Goal: Transaction & Acquisition: Purchase product/service

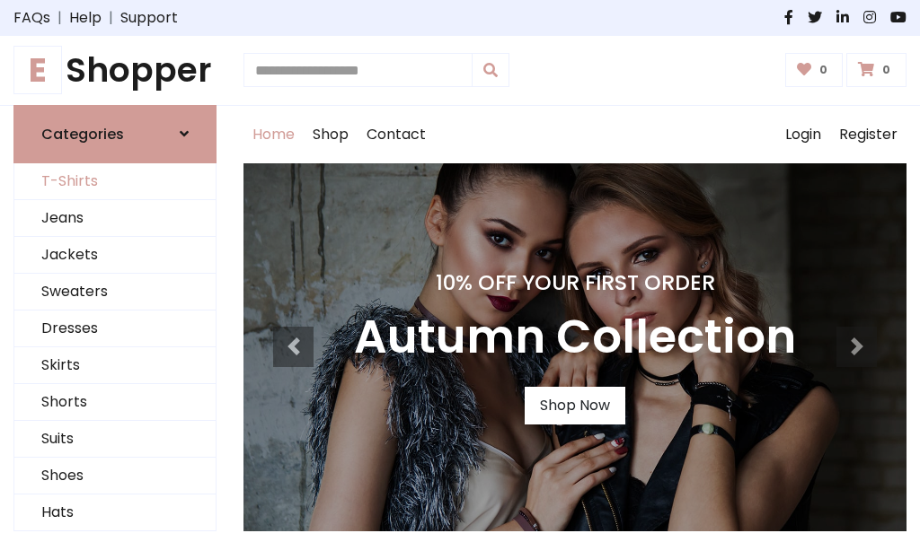
click at [115, 181] on link "T-Shirts" at bounding box center [114, 181] width 201 height 37
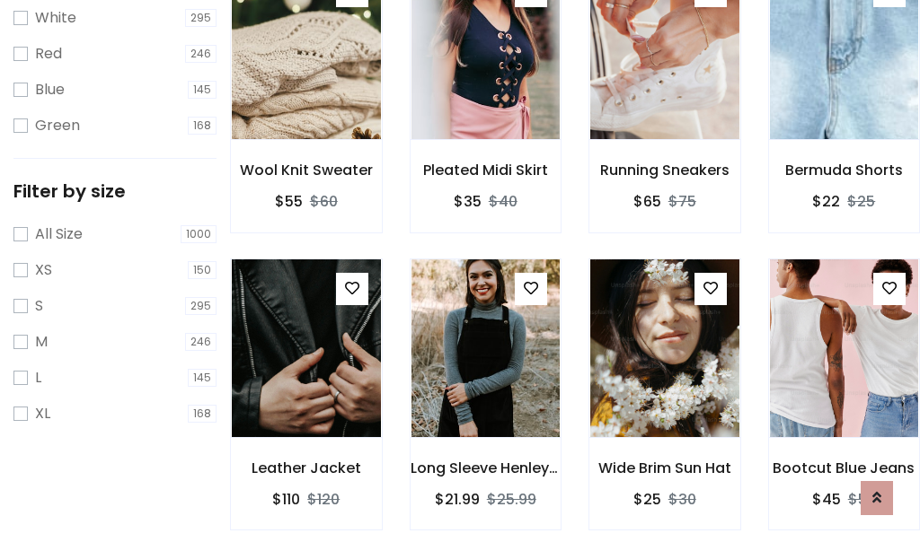
scroll to position [32, 0]
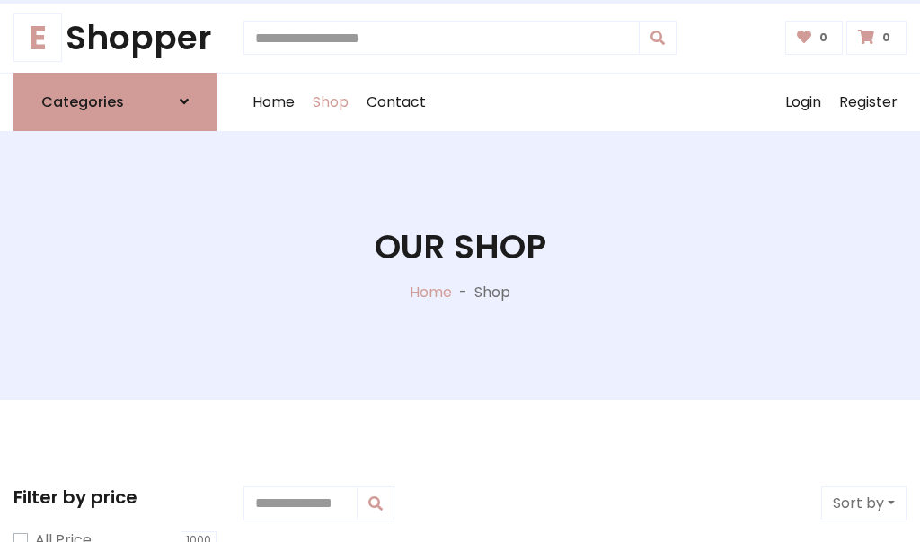
click at [460, 265] on h1 "Our Shop" at bounding box center [461, 247] width 172 height 40
click at [575, 101] on div "Home Shop Contact Log out Login Register" at bounding box center [574, 102] width 663 height 57
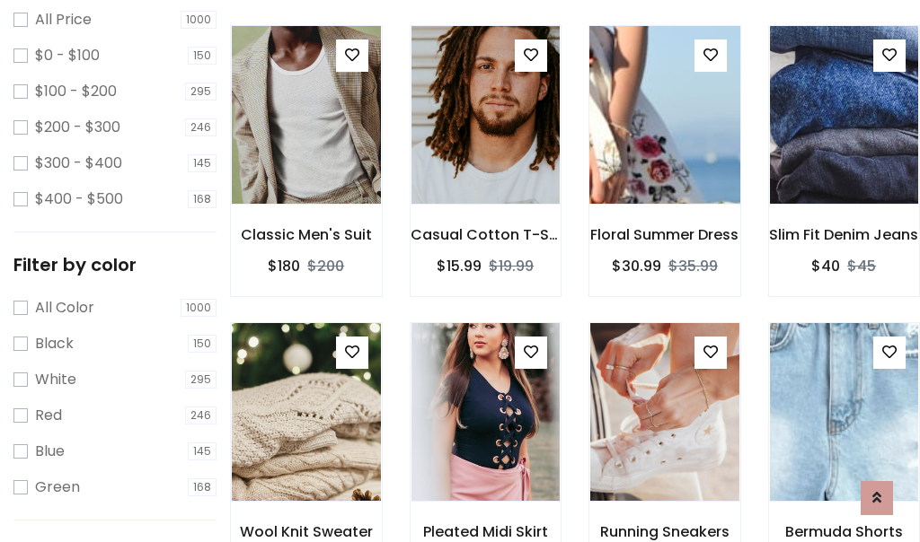
click at [664, 147] on img at bounding box center [664, 114] width 179 height 431
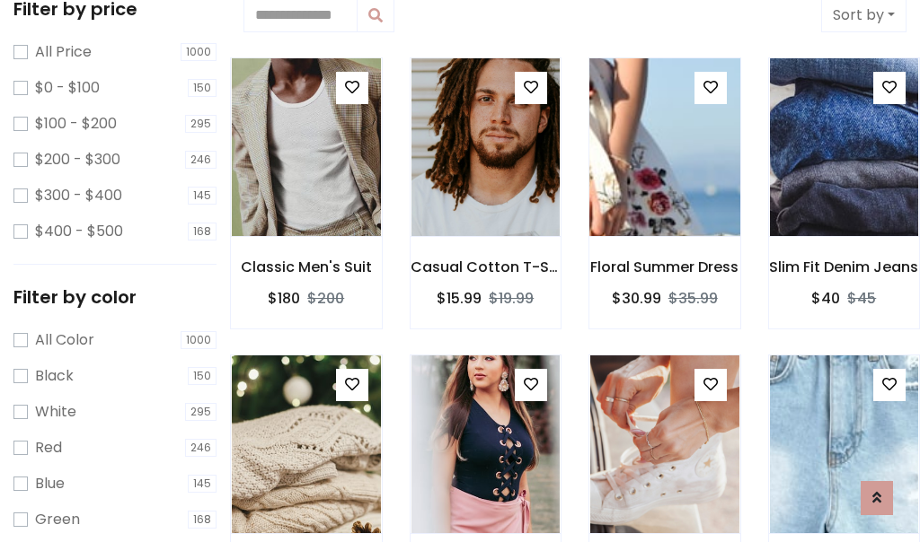
scroll to position [32, 0]
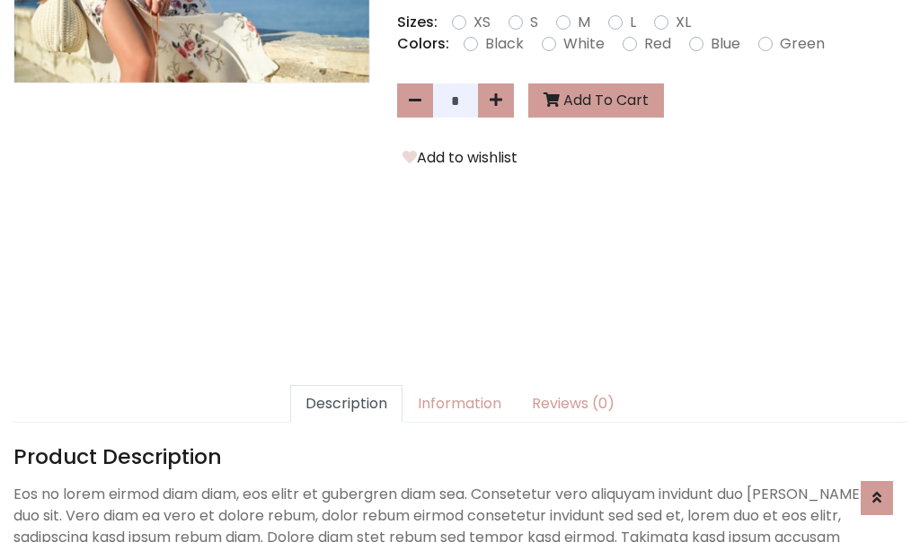
scroll to position [439, 0]
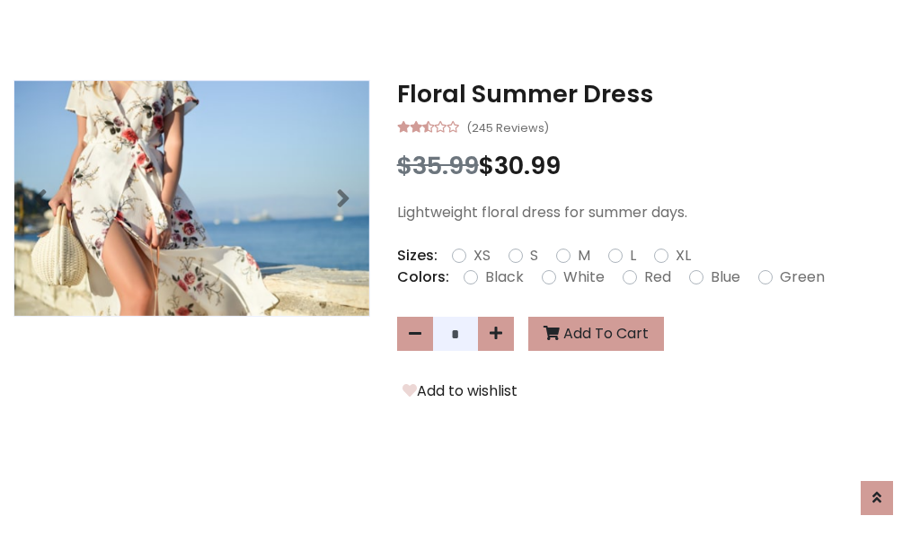
click at [651, 93] on h3 "Floral Summer Dress" at bounding box center [651, 94] width 509 height 29
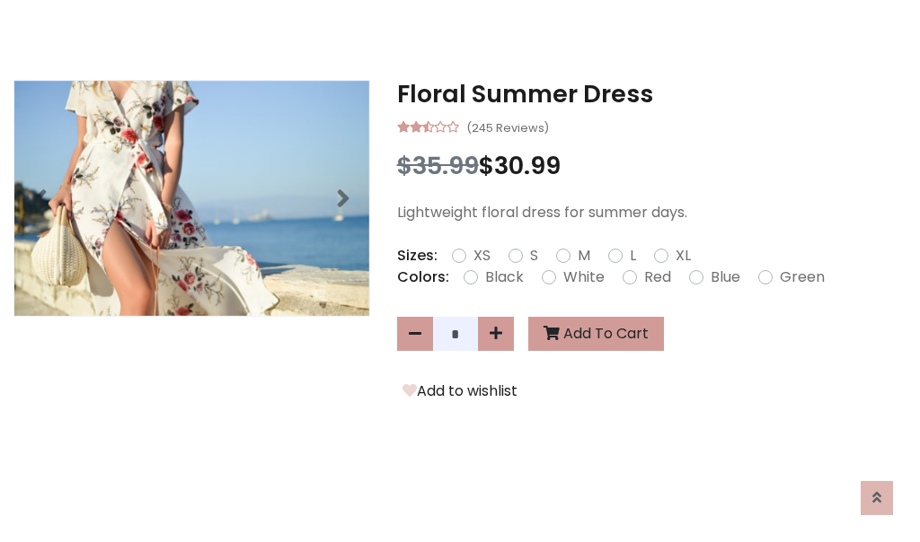
scroll to position [0, 0]
